Goal: Information Seeking & Learning: Learn about a topic

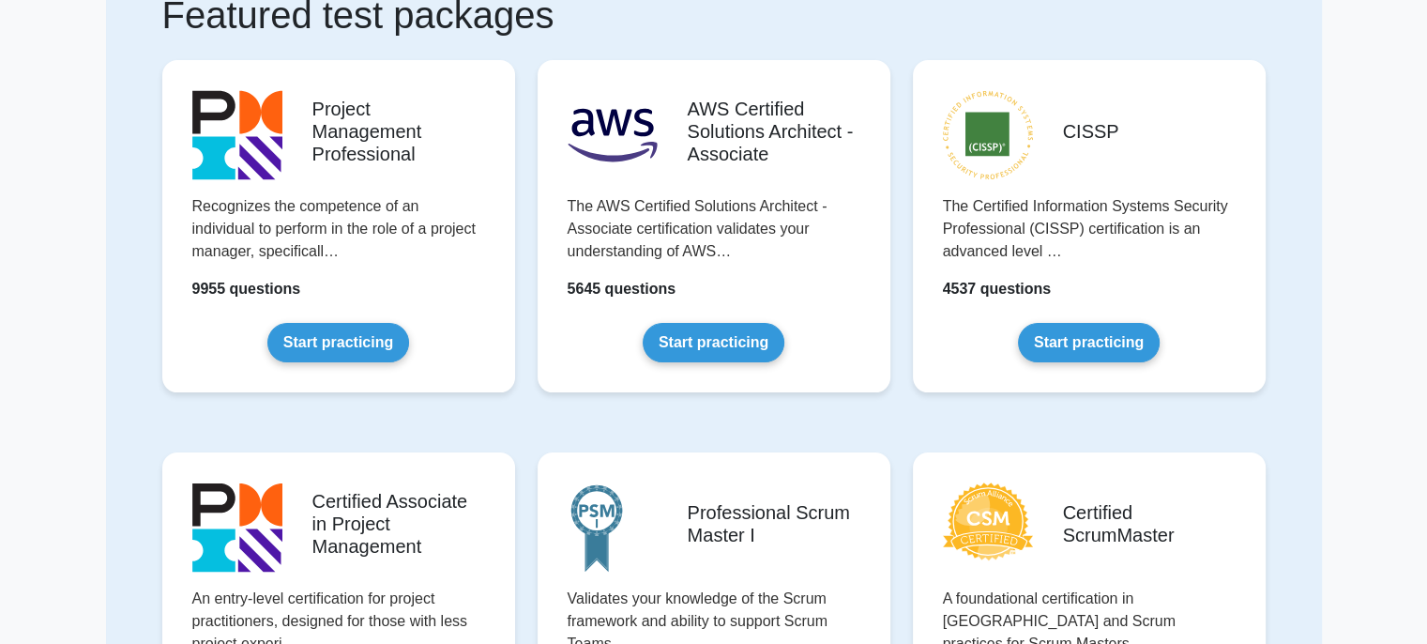
scroll to position [159, 0]
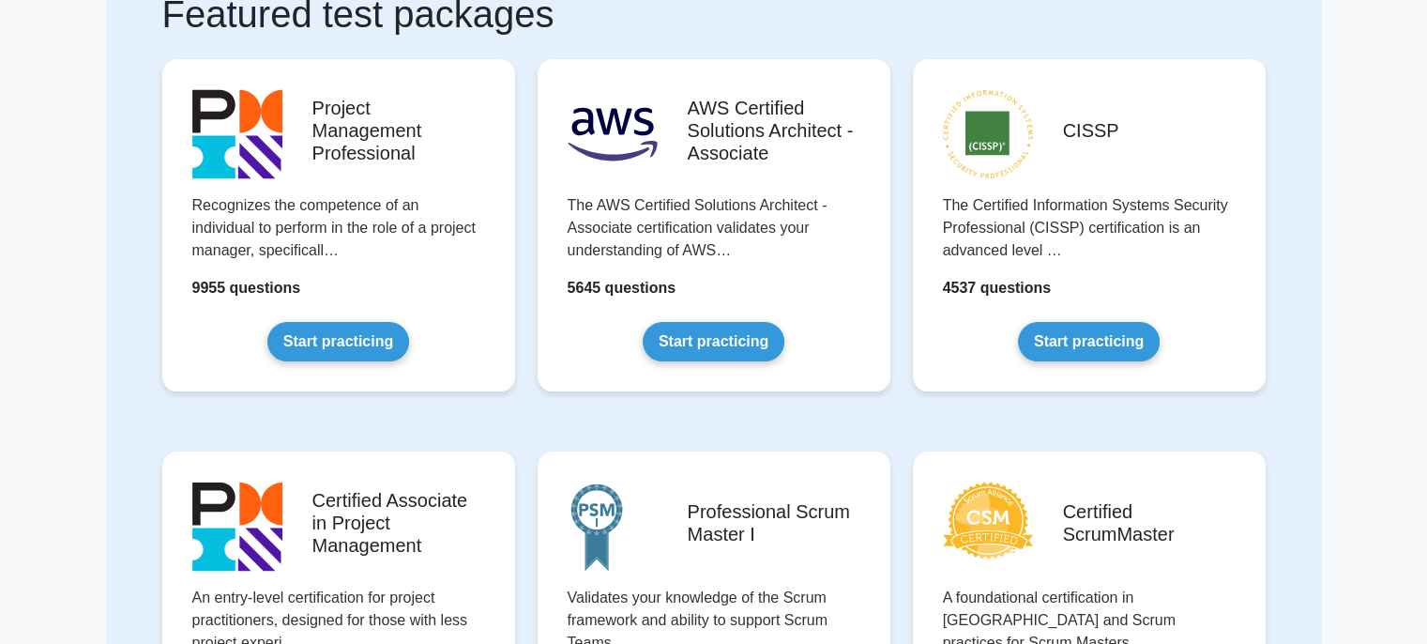
click at [356, 353] on link "Start practicing" at bounding box center [338, 341] width 142 height 39
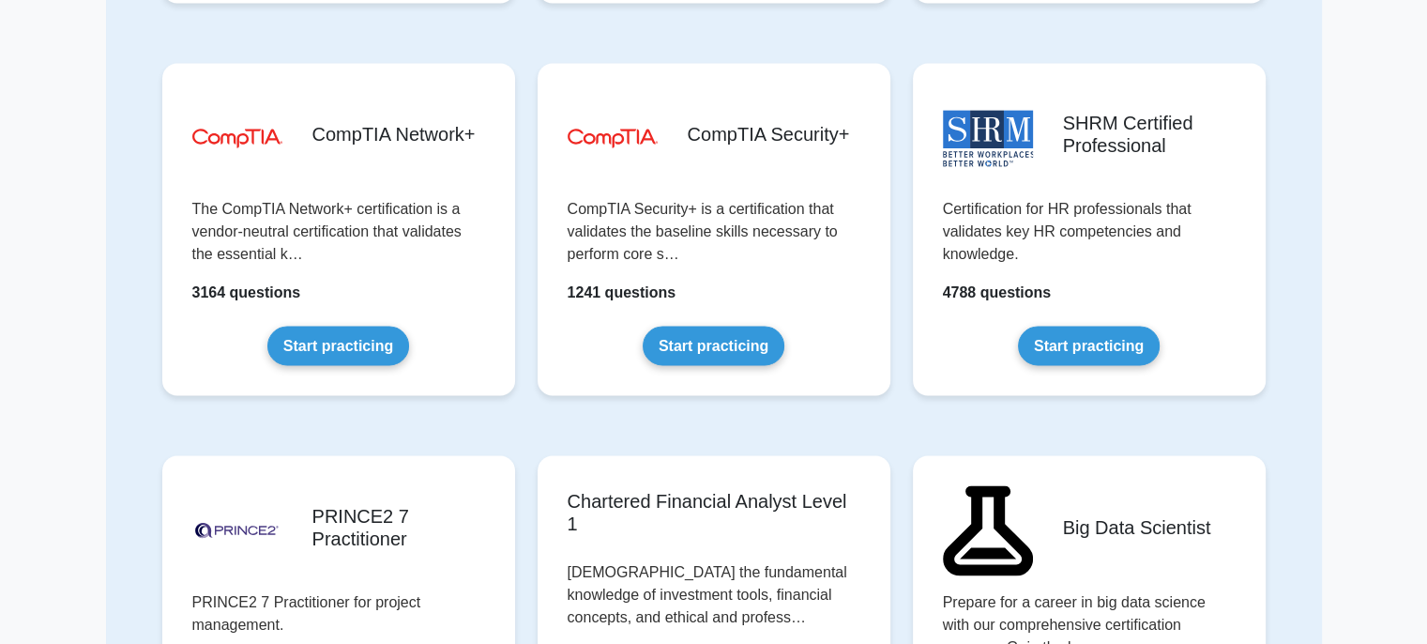
scroll to position [3302, 0]
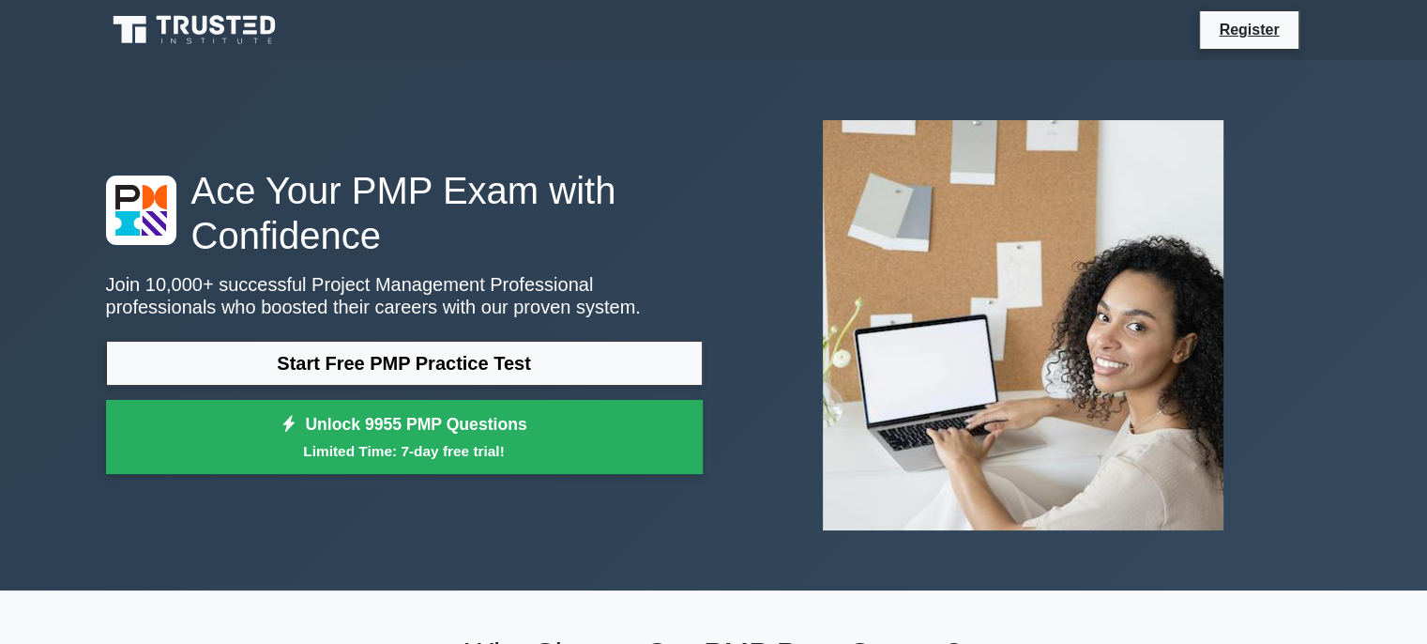
click at [534, 341] on link "Start Free PMP Practice Test" at bounding box center [404, 363] width 597 height 45
